Goal: Find specific page/section: Find specific page/section

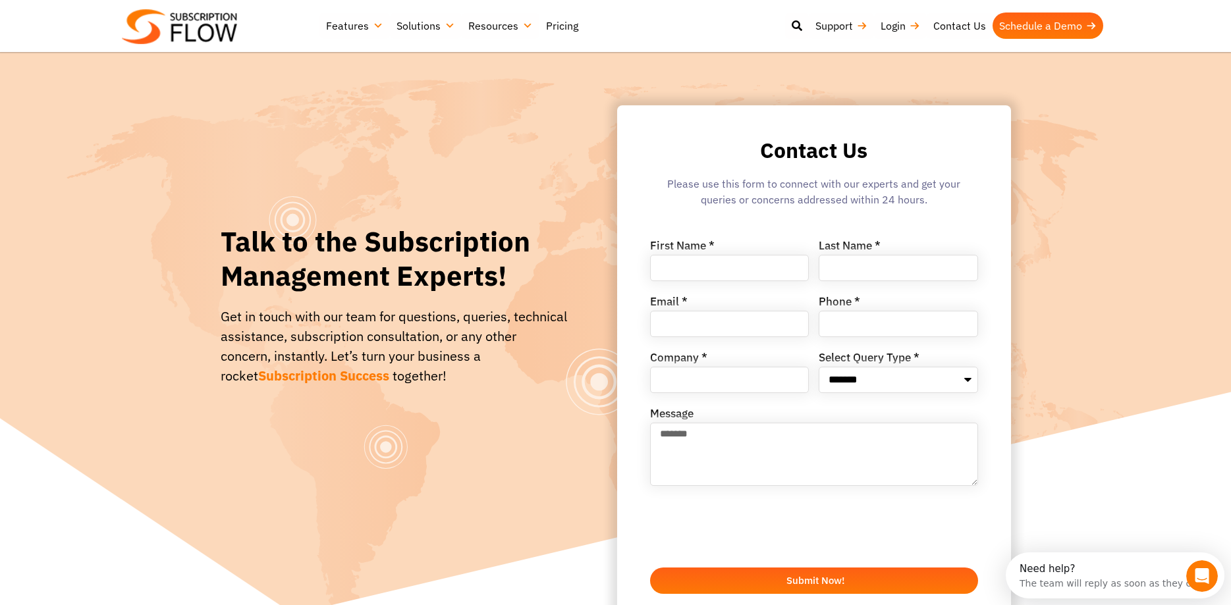
click at [566, 27] on link "Pricing" at bounding box center [562, 26] width 45 height 26
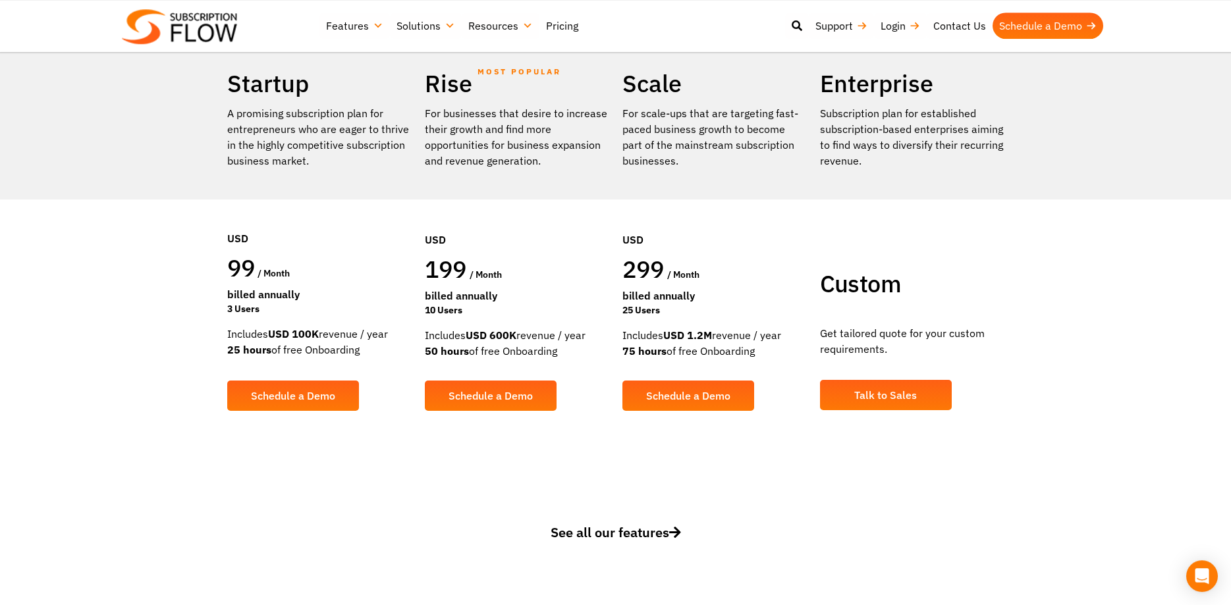
scroll to position [269, 0]
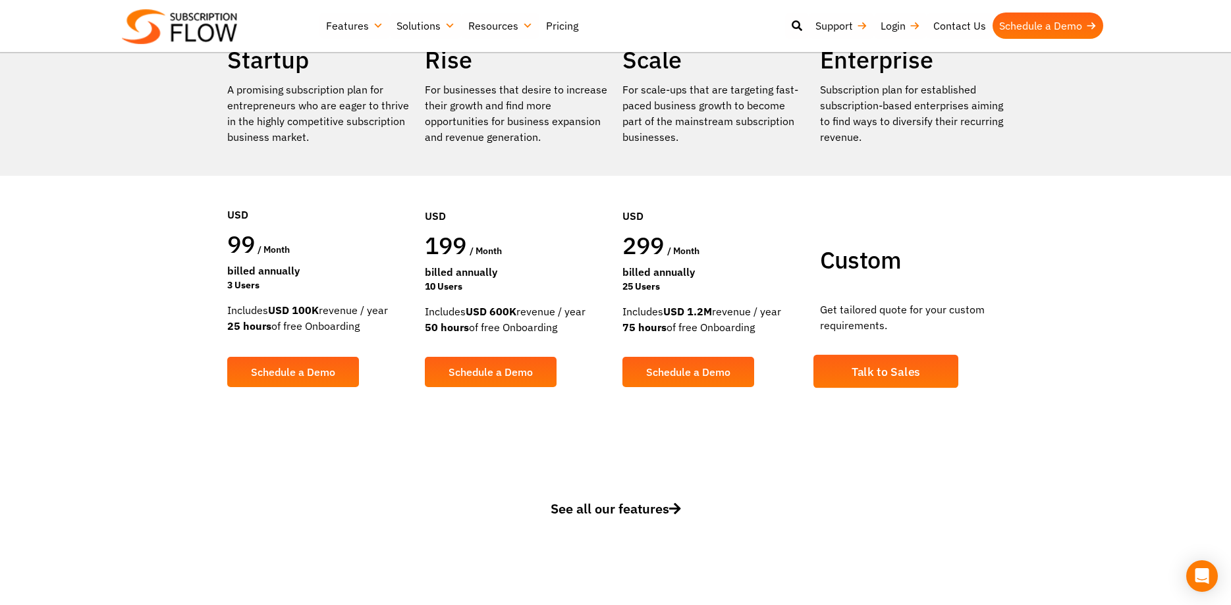
click at [884, 370] on span "Talk to Sales" at bounding box center [885, 372] width 69 height 12
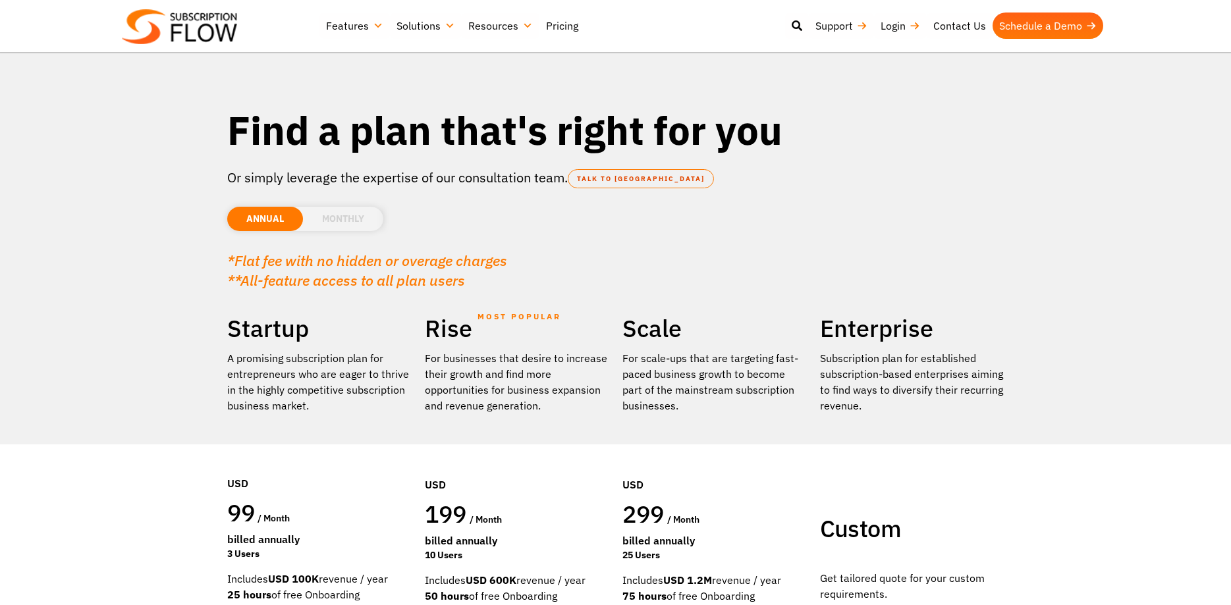
scroll to position [269, 0]
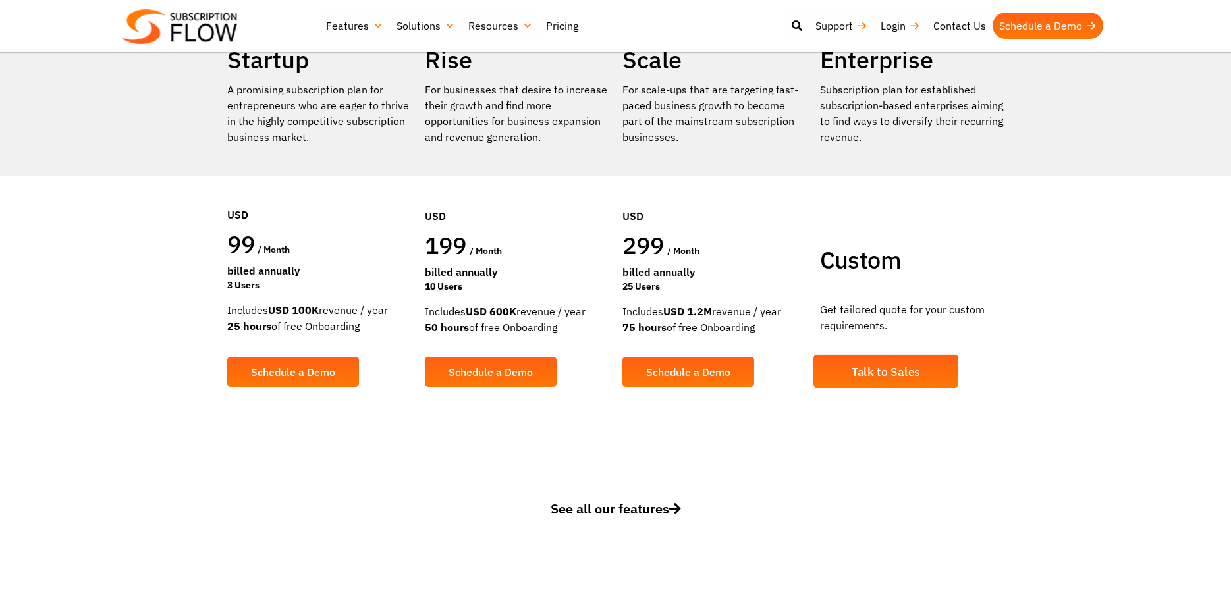
click at [830, 372] on section "Startup A promising subscription plan for entrepreneurs who are eager to thrive…" at bounding box center [616, 249] width 791 height 422
